Goal: Check status: Check status

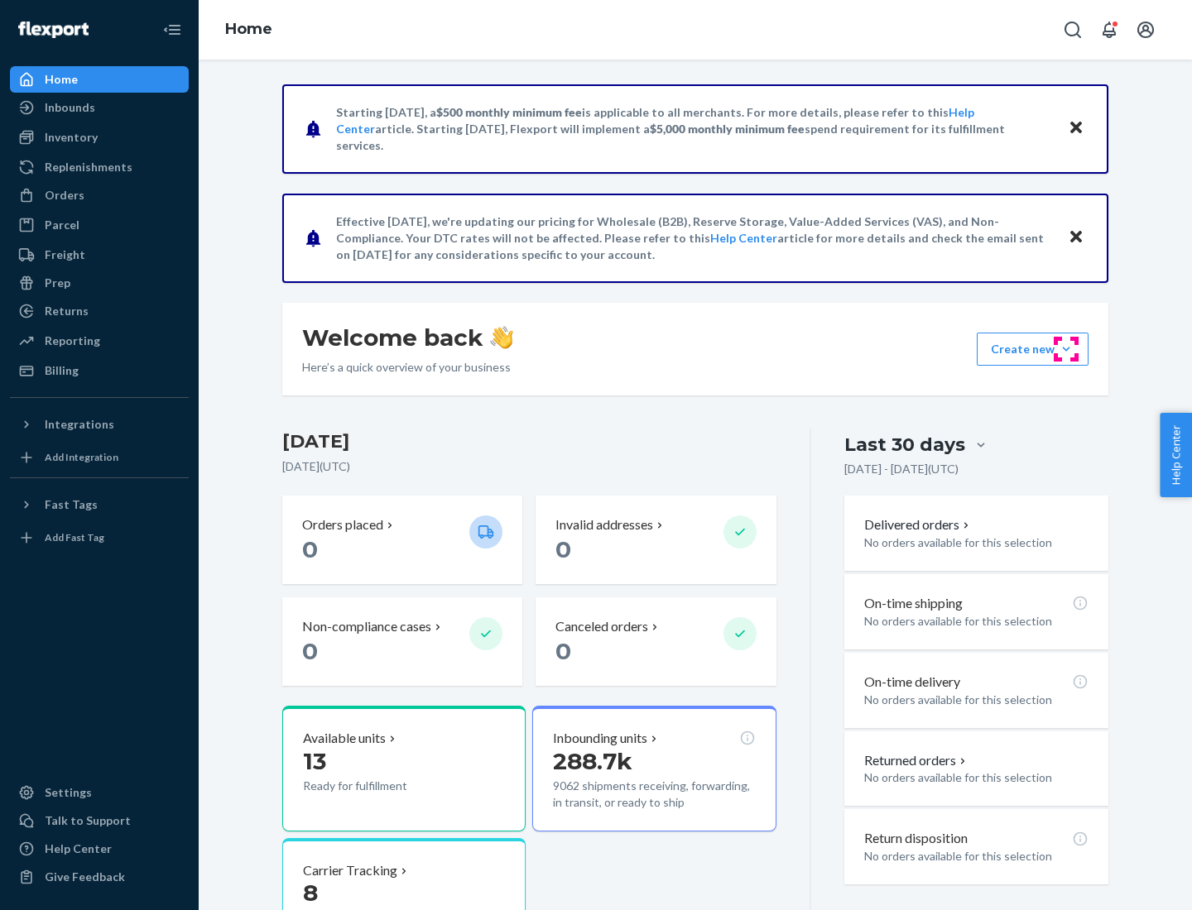
click at [1066, 349] on button "Create new Create new inbound Create new order Create new product" at bounding box center [1033, 349] width 112 height 33
click at [56, 283] on div "Prep" at bounding box center [58, 283] width 26 height 17
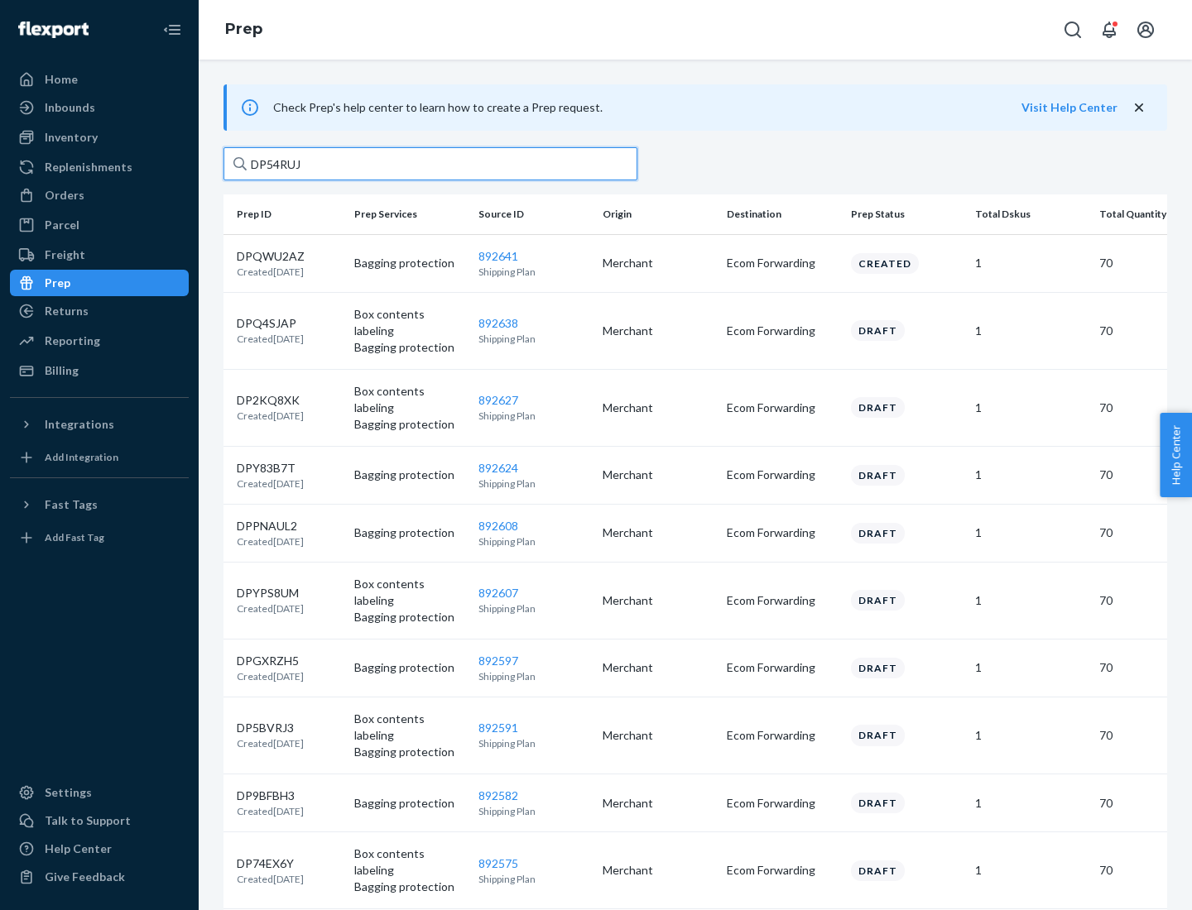
type input "DP54RUJL"
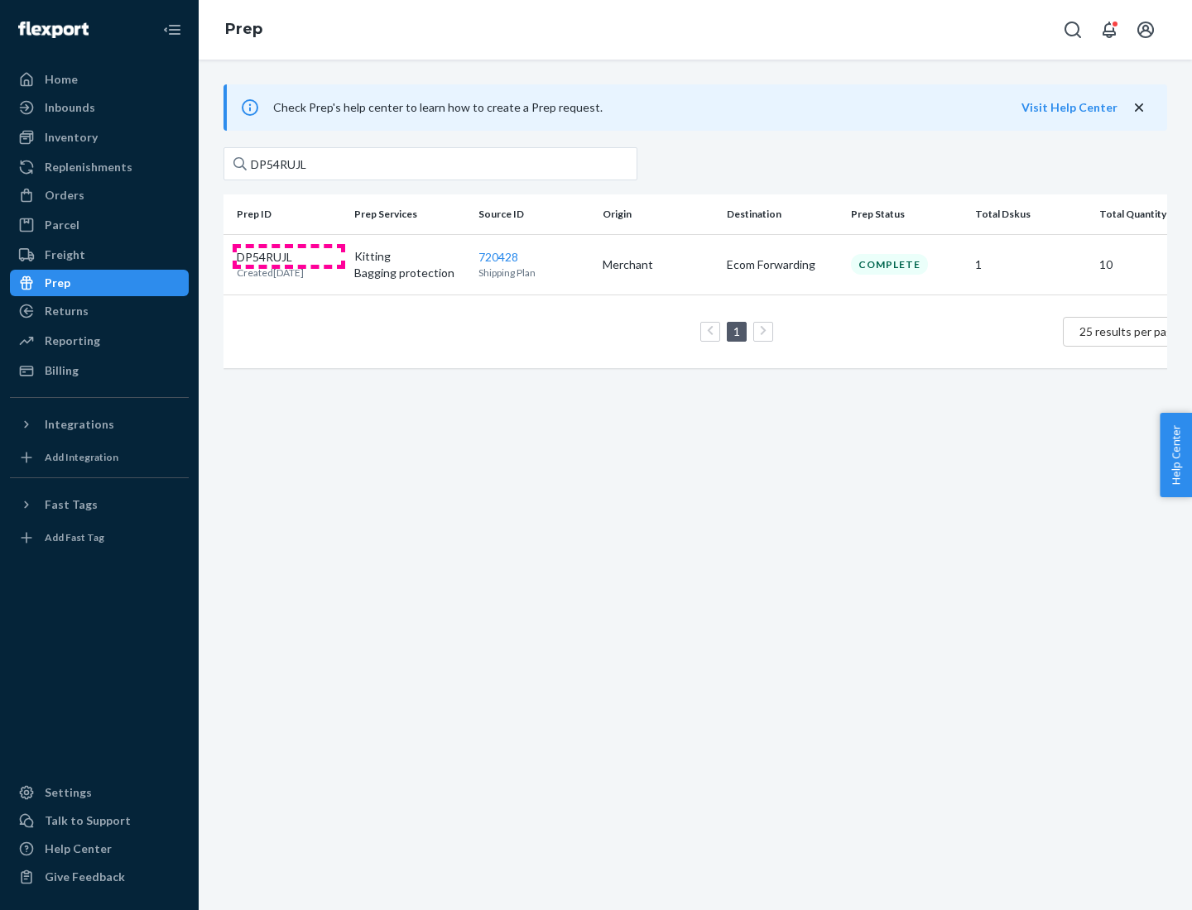
click at [289, 256] on p "DP54RUJL" at bounding box center [270, 257] width 67 height 17
